Goal: Information Seeking & Learning: Learn about a topic

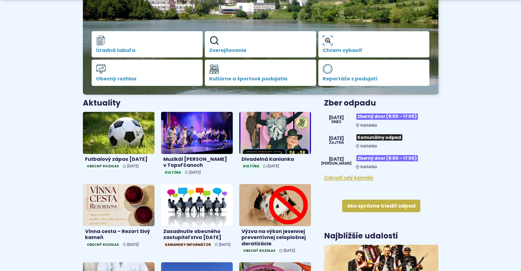
scroll to position [164, 0]
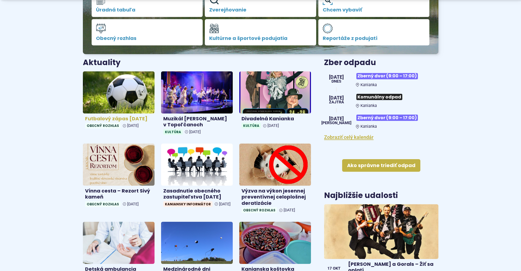
click at [112, 118] on h4 "Futbalový zápas [DATE]" at bounding box center [118, 119] width 67 height 6
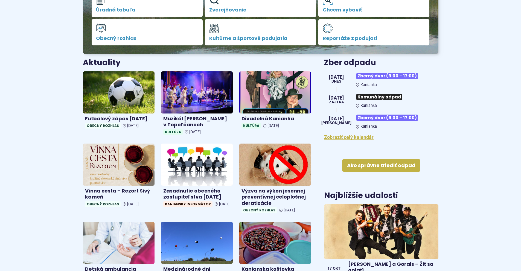
scroll to position [164, 0]
